Goal: Obtain resource: Download file/media

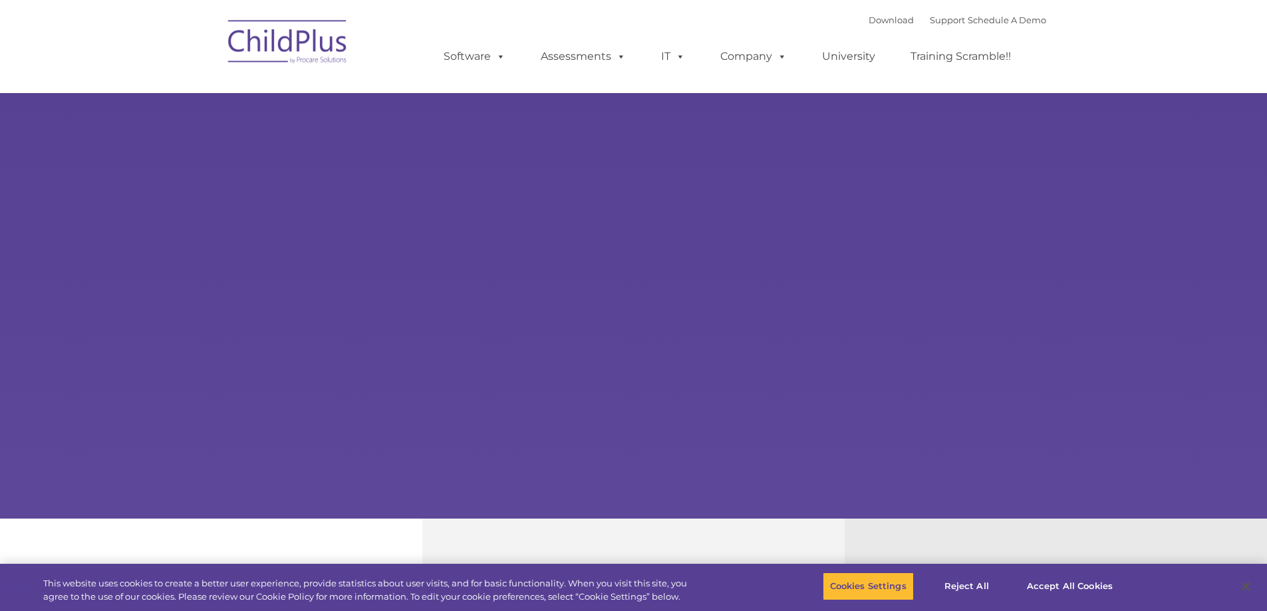
select select "MEDIUM"
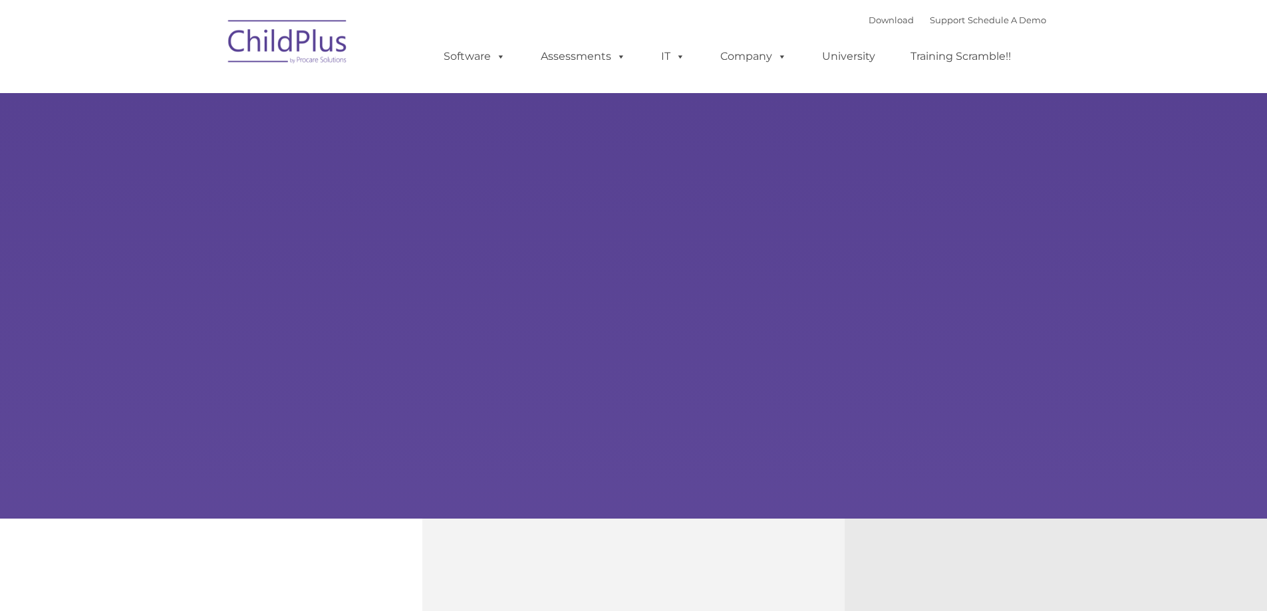
type input ""
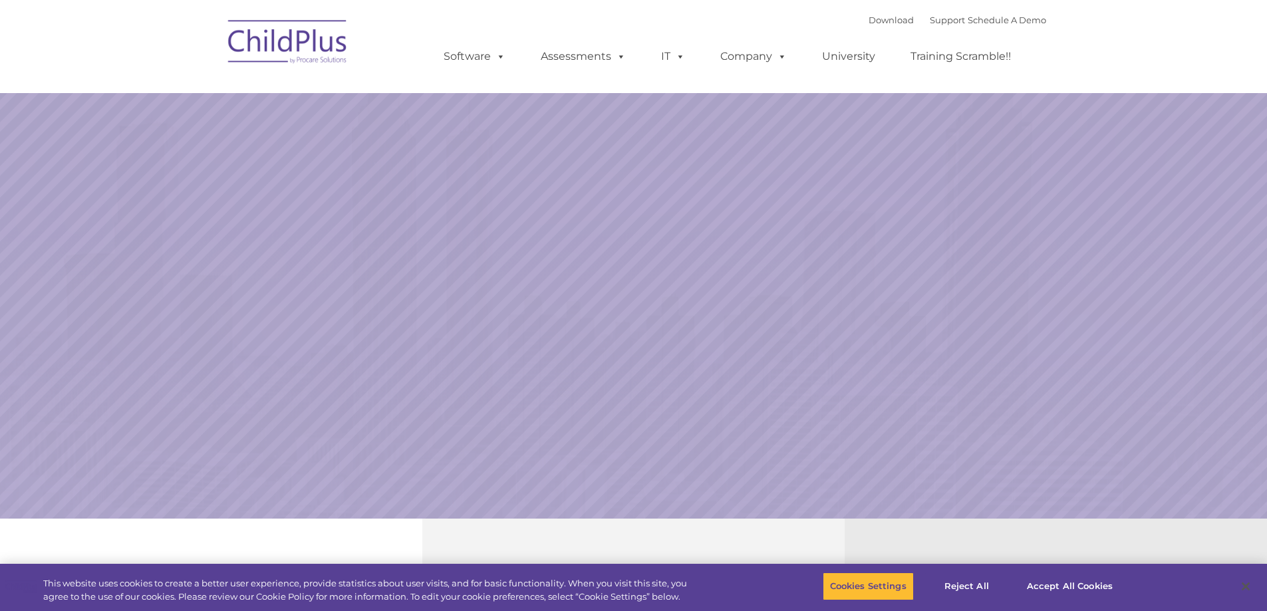
select select "MEDIUM"
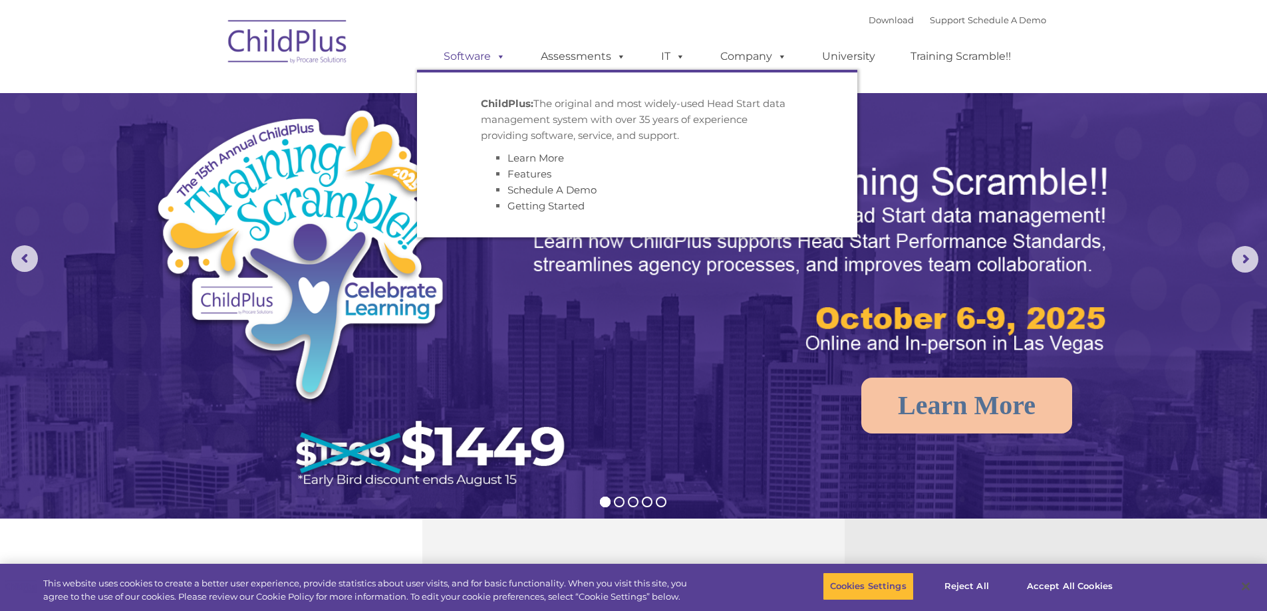
click at [490, 57] on link "Software" at bounding box center [474, 56] width 88 height 27
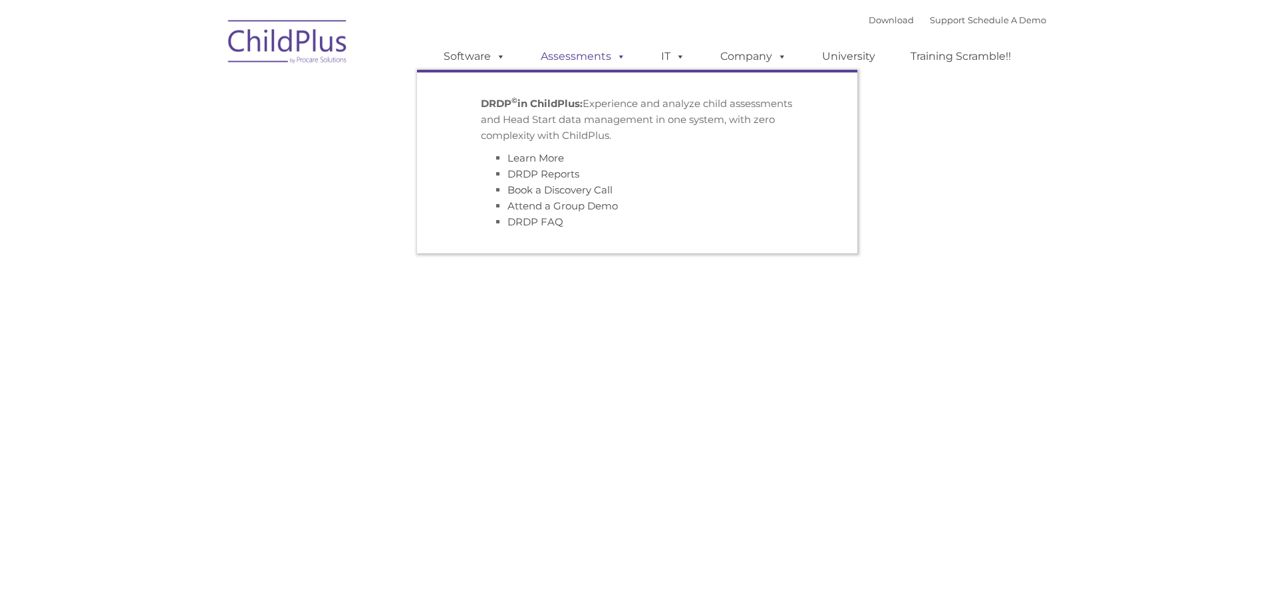
type input ""
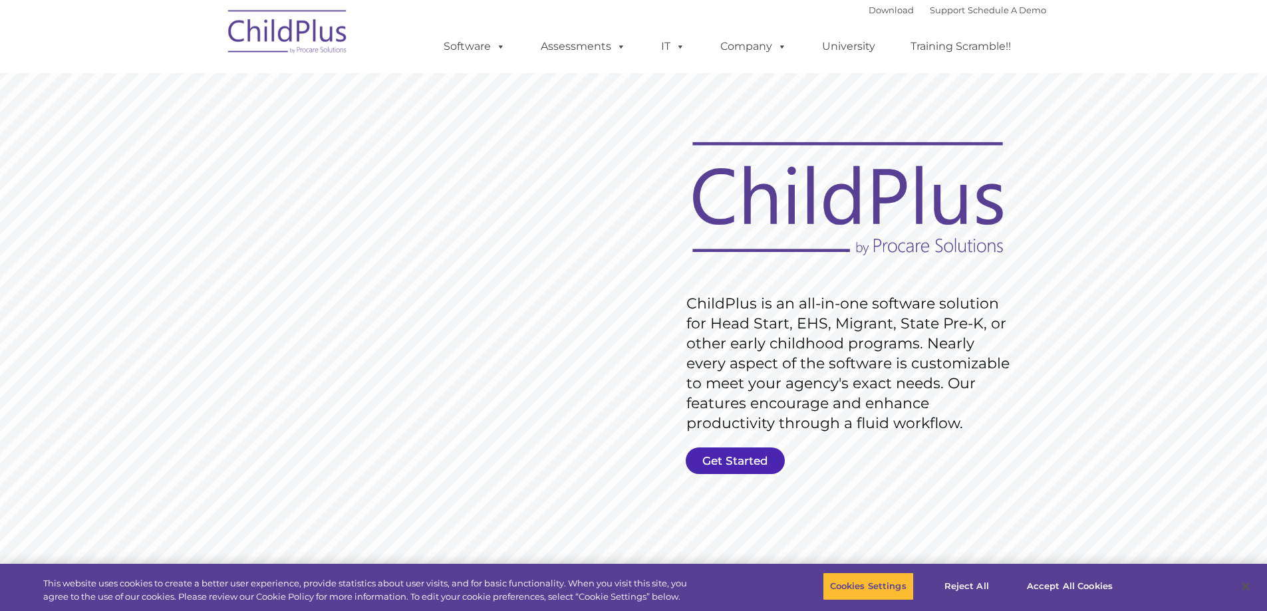
click at [742, 451] on link "Get Started" at bounding box center [735, 461] width 99 height 27
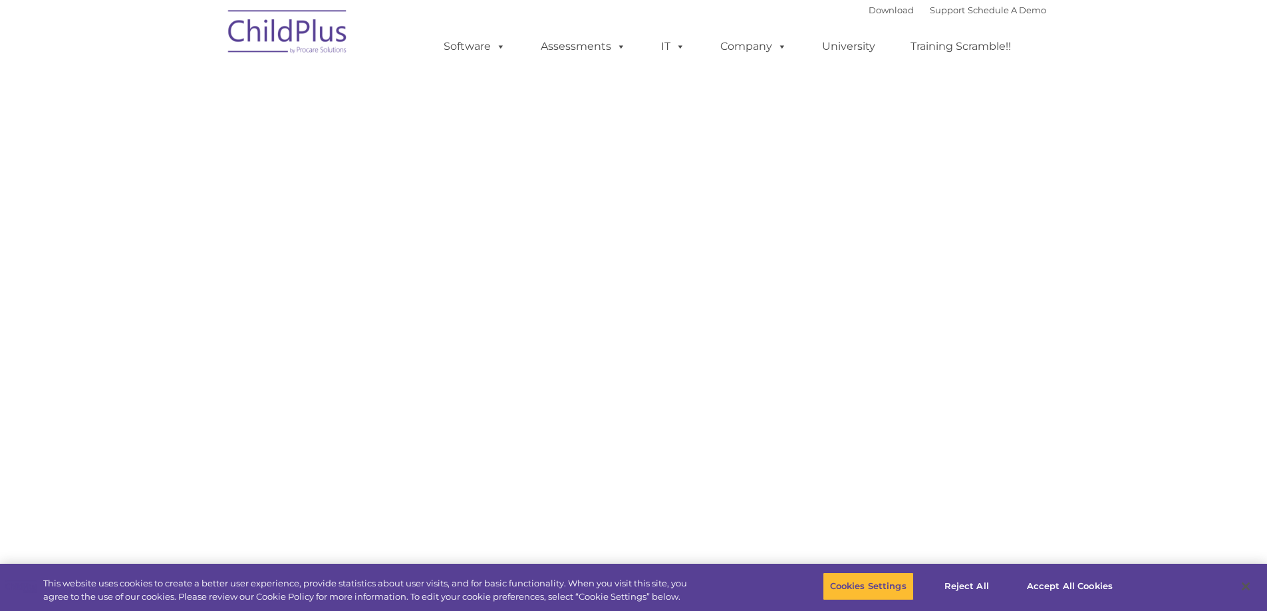
select select "MEDIUM"
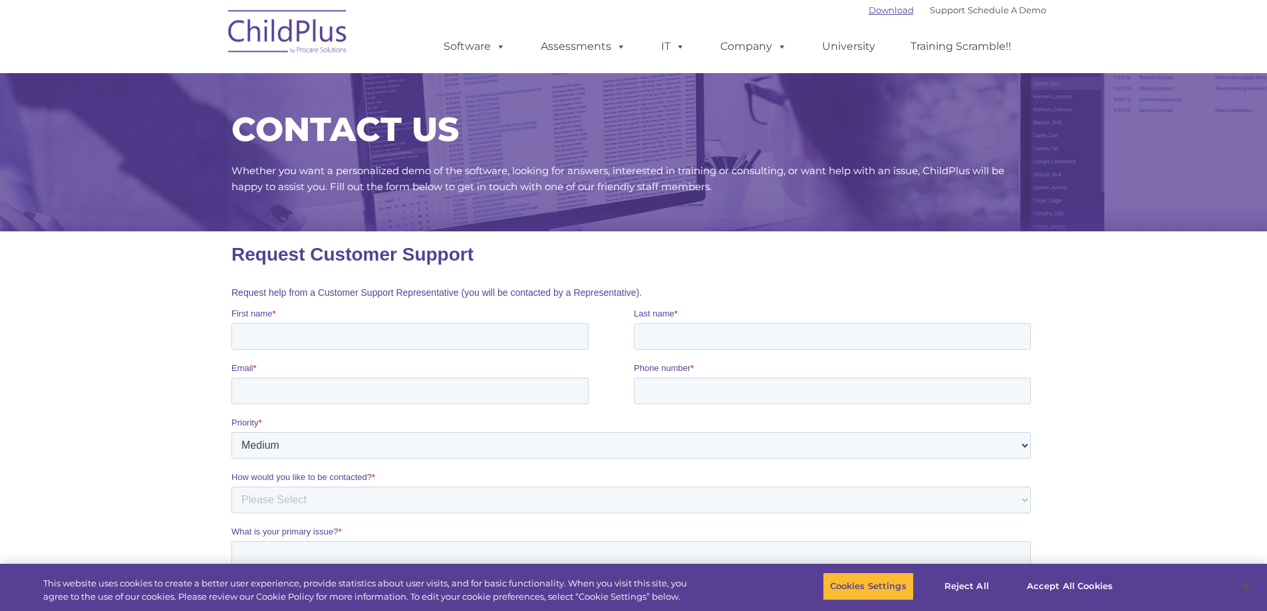
click at [873, 8] on link "Download" at bounding box center [891, 10] width 45 height 11
